Goal: Information Seeking & Learning: Learn about a topic

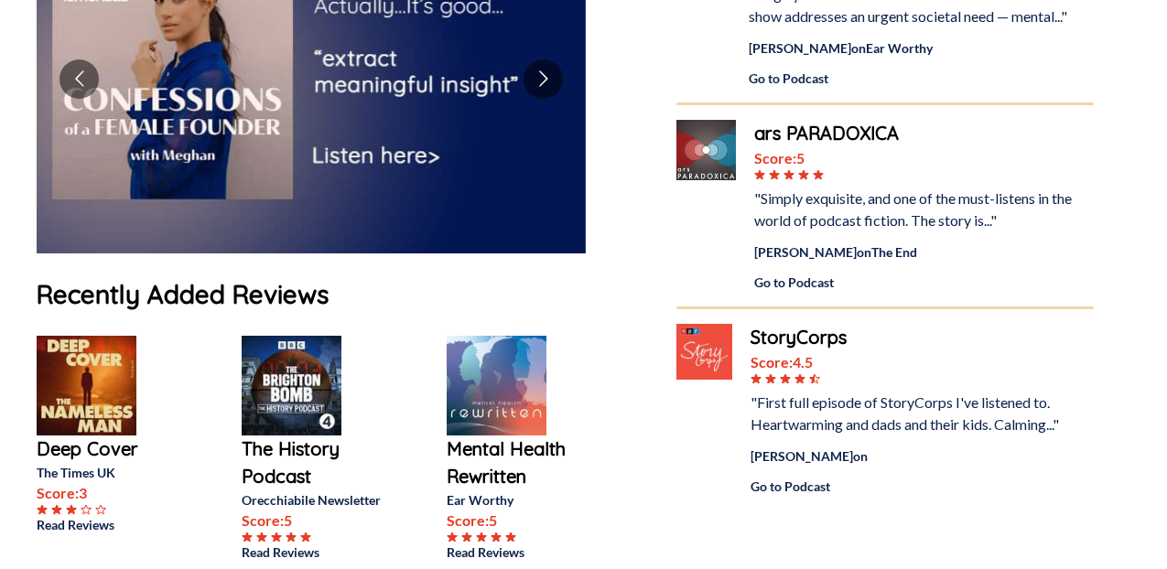
scroll to position [456, 0]
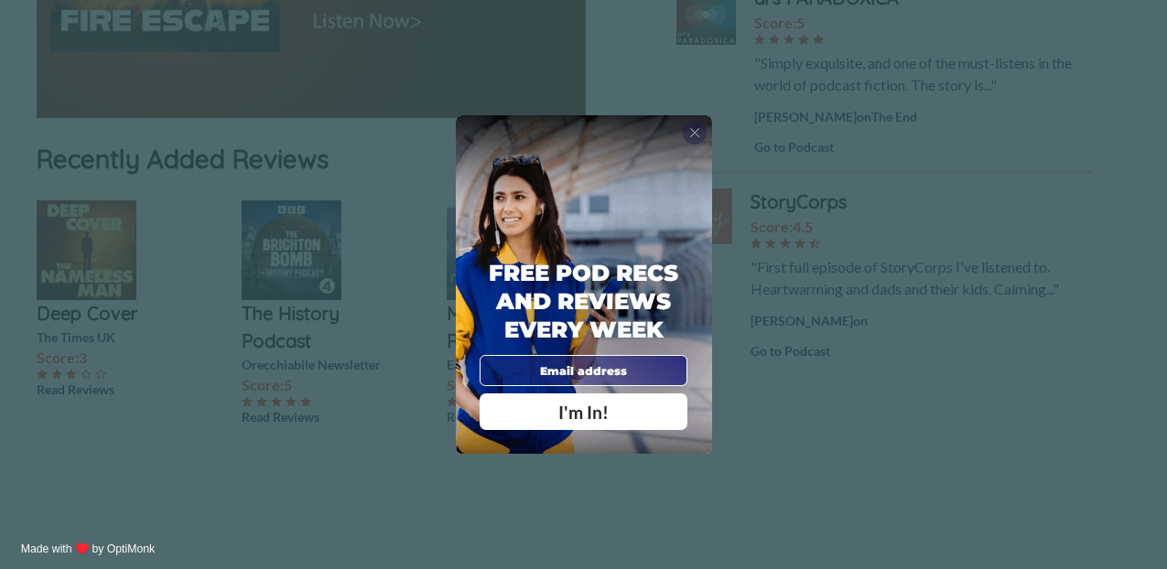
click at [698, 129] on span "X" at bounding box center [694, 132] width 11 height 16
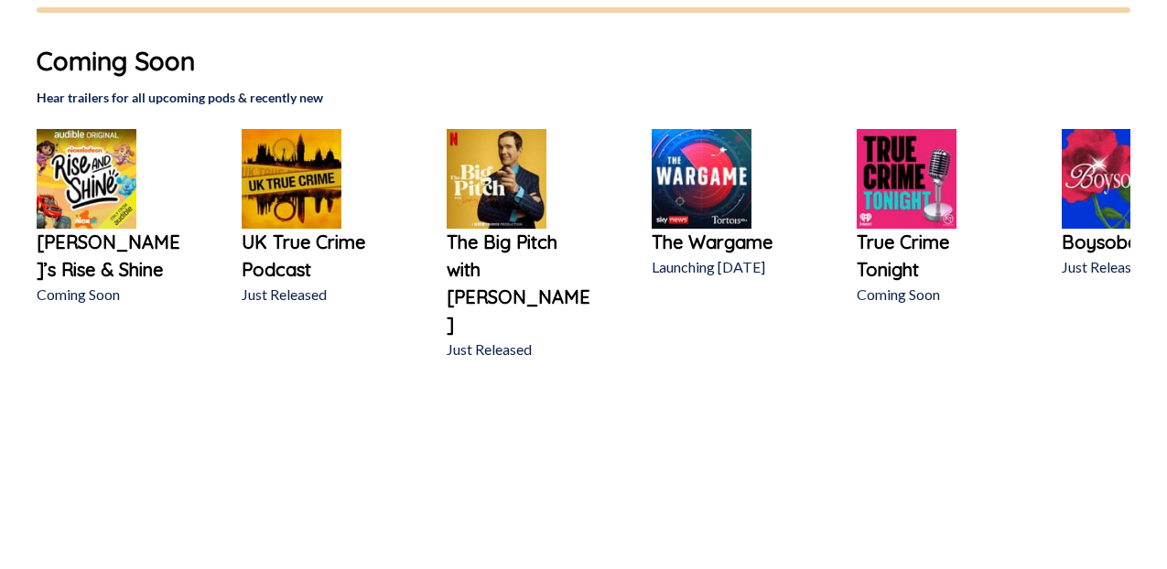
scroll to position [1191, 0]
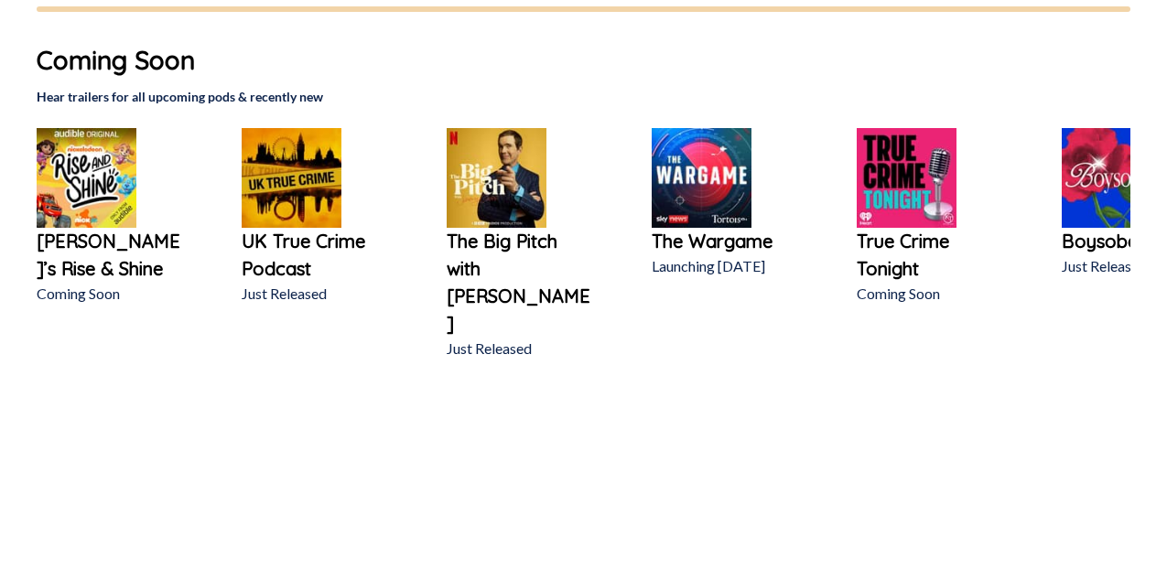
click at [921, 183] on img at bounding box center [907, 178] width 100 height 100
